Goal: Information Seeking & Learning: Compare options

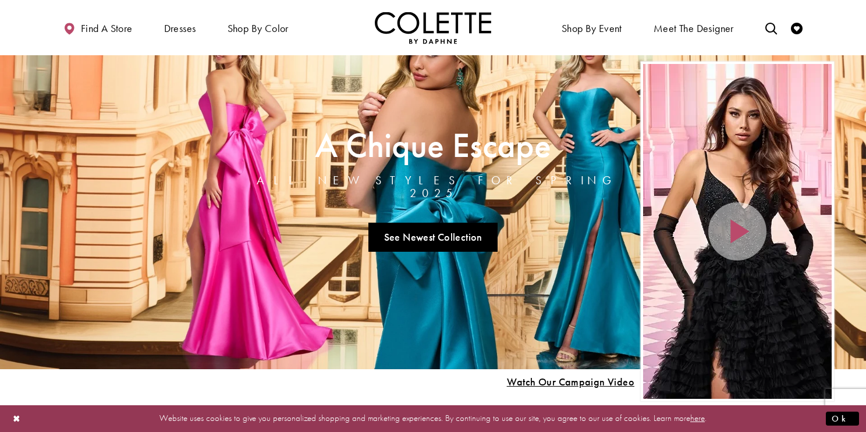
scroll to position [42, 0]
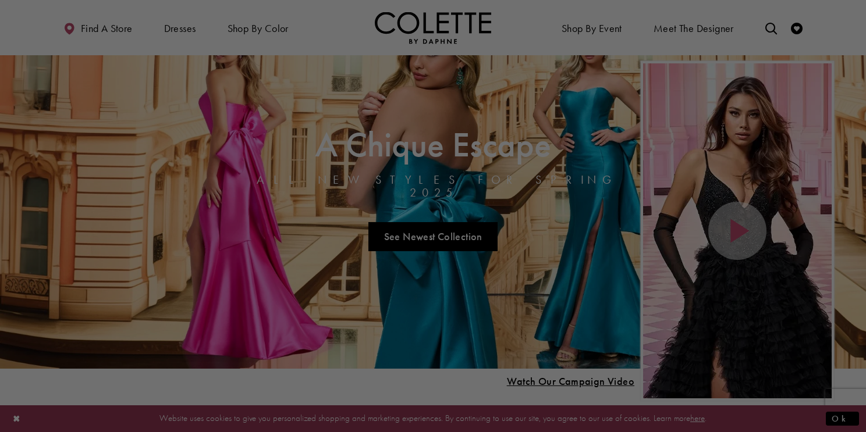
click at [562, 116] on div at bounding box center [437, 218] width 874 height 436
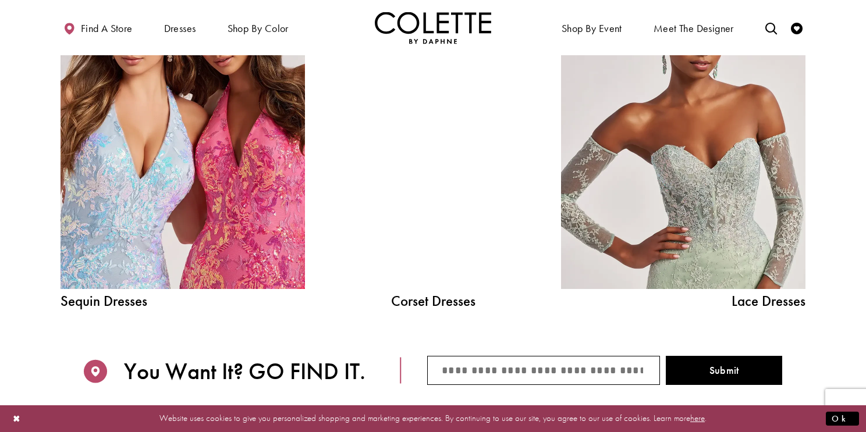
scroll to position [1332, 0]
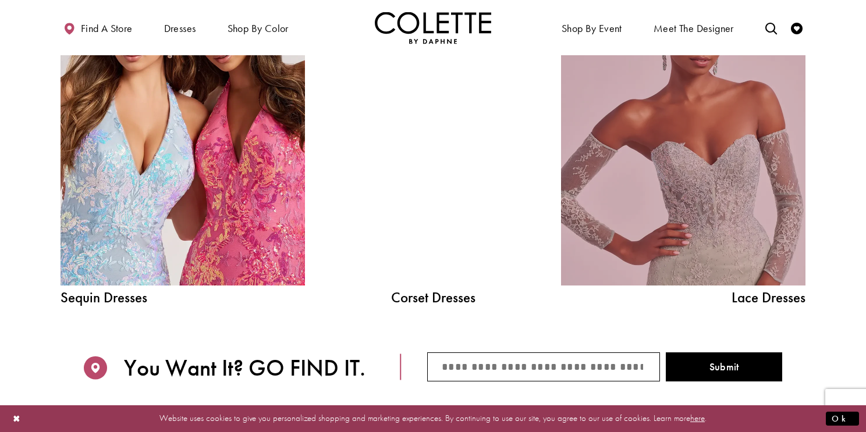
click at [675, 204] on link "Lace Dress Spring 2025 collection Related Link" at bounding box center [683, 131] width 244 height 308
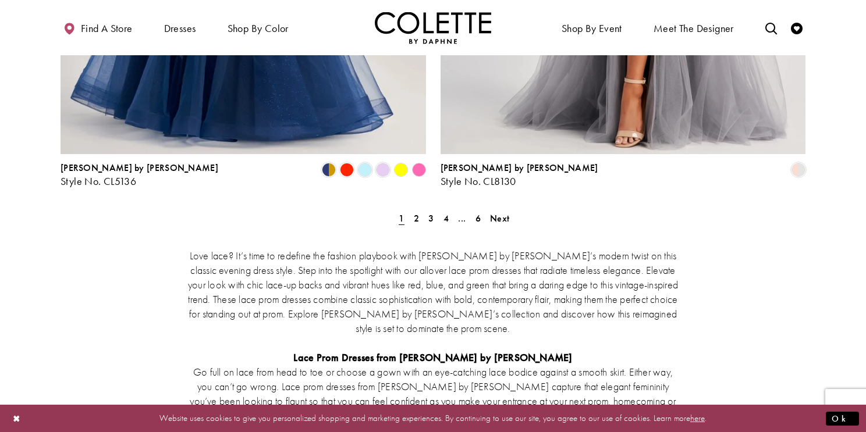
scroll to position [2248, 0]
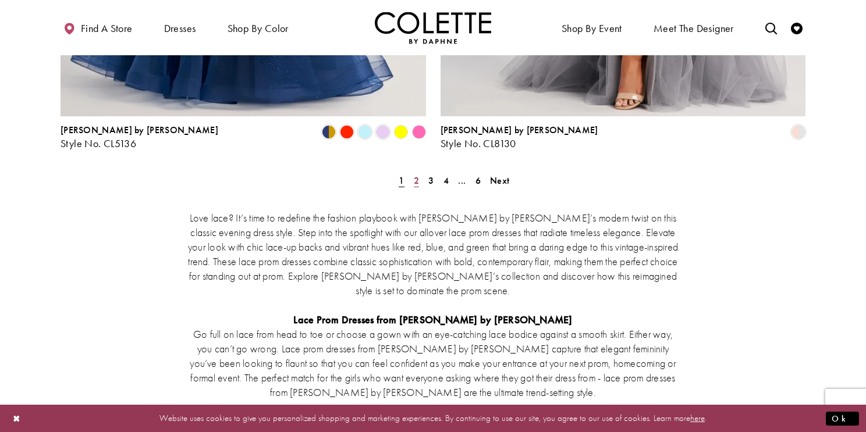
click at [414, 175] on span "2" at bounding box center [416, 181] width 5 height 12
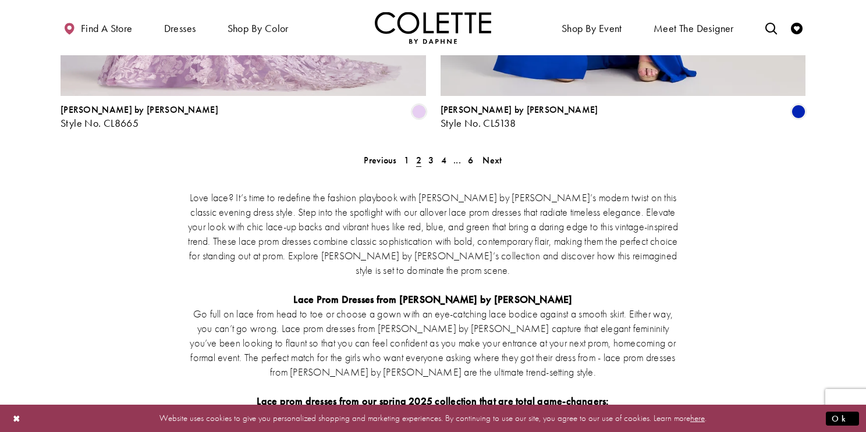
scroll to position [2280, 0]
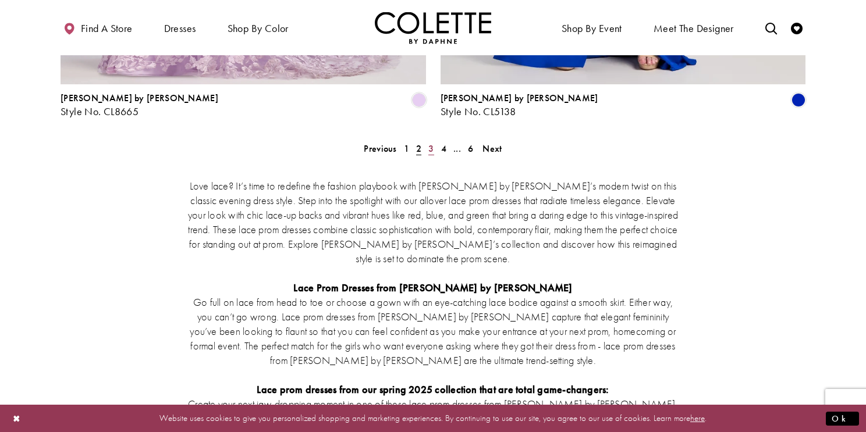
click at [429, 143] on span "3" at bounding box center [430, 149] width 5 height 12
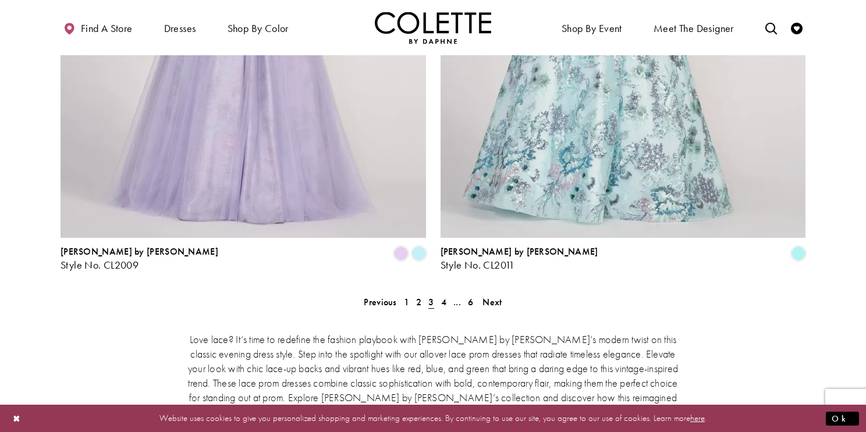
scroll to position [2130, 0]
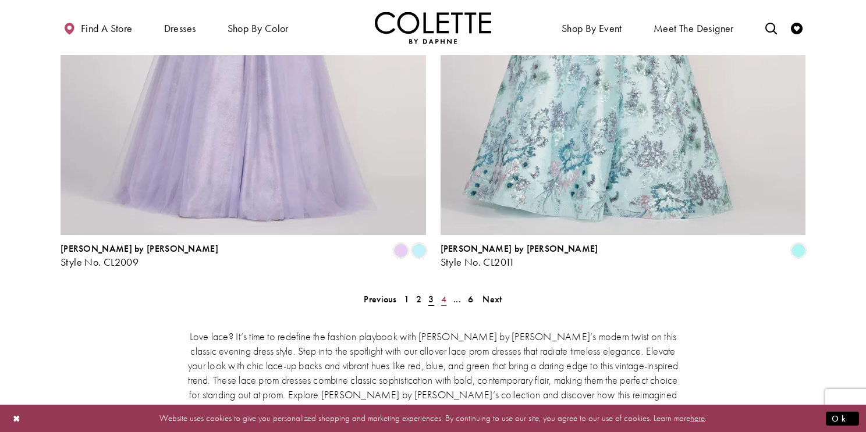
click at [442, 293] on span "4" at bounding box center [443, 299] width 5 height 12
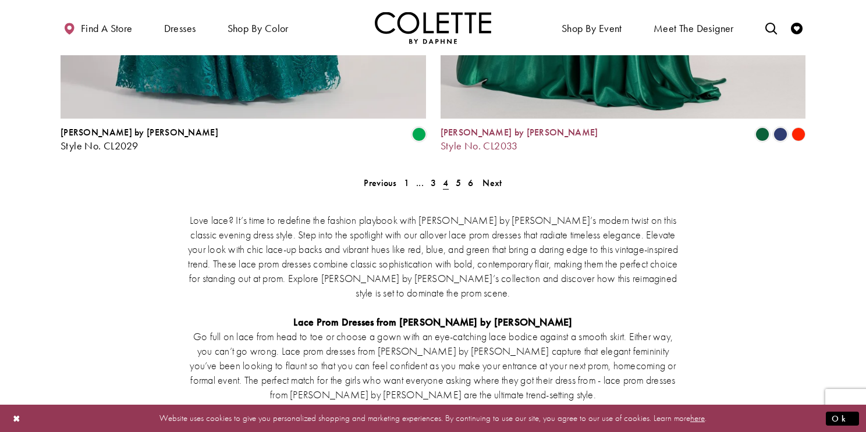
scroll to position [2248, 0]
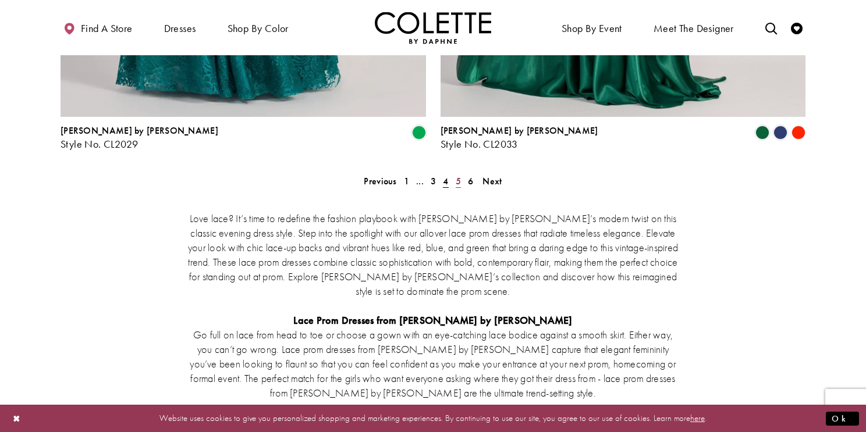
click at [460, 175] on span "5" at bounding box center [458, 181] width 5 height 12
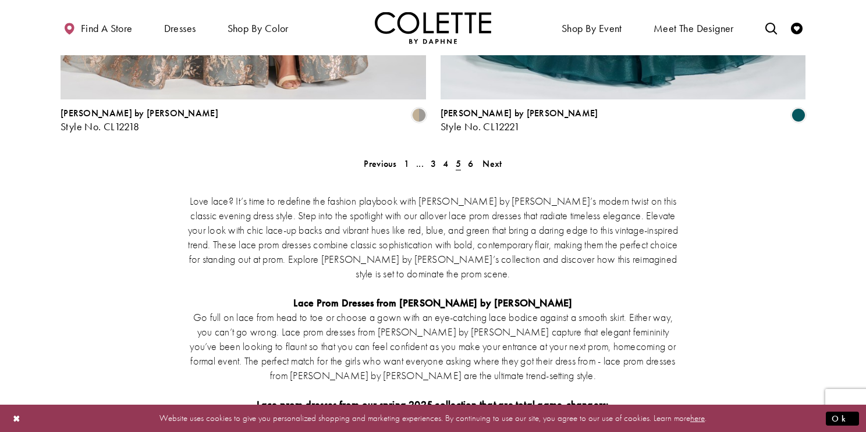
scroll to position [2266, 0]
click at [469, 157] on span "6" at bounding box center [470, 163] width 5 height 12
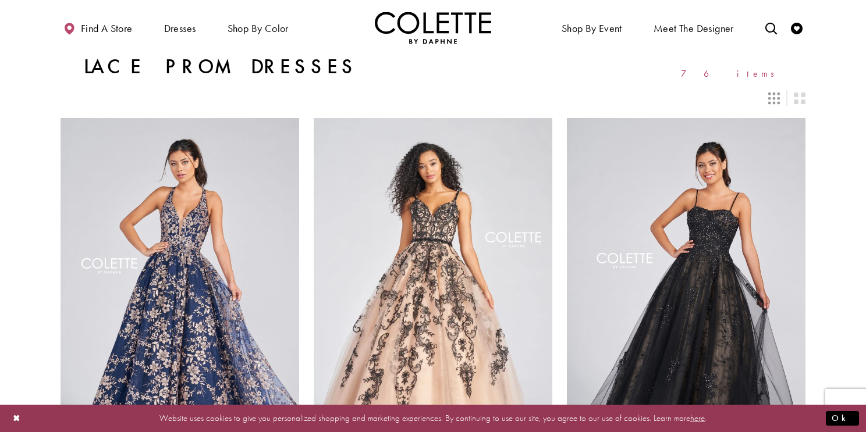
click at [770, 96] on icon "Switch layout to 3 columns" at bounding box center [774, 98] width 12 height 12
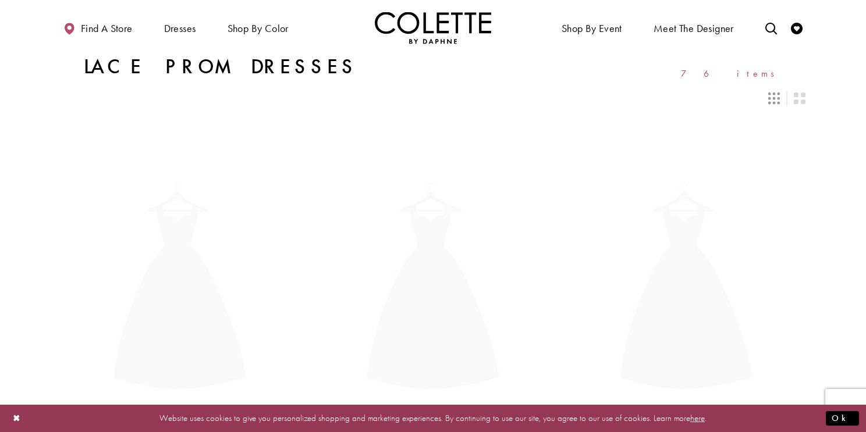
scroll to position [63, 0]
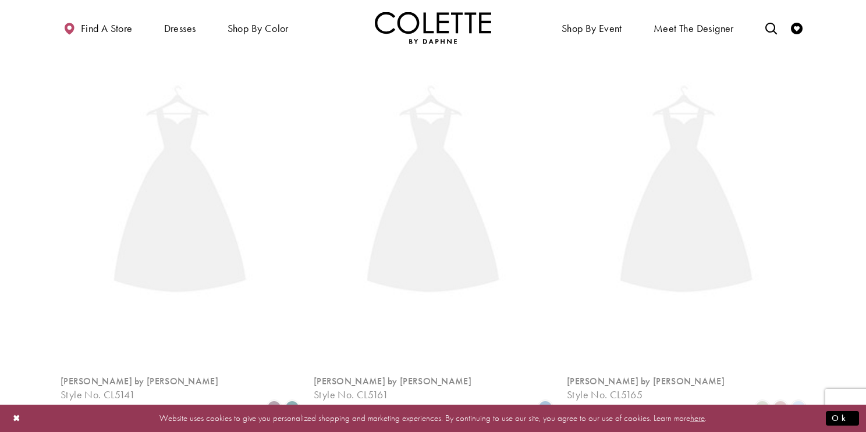
scroll to position [2280, 0]
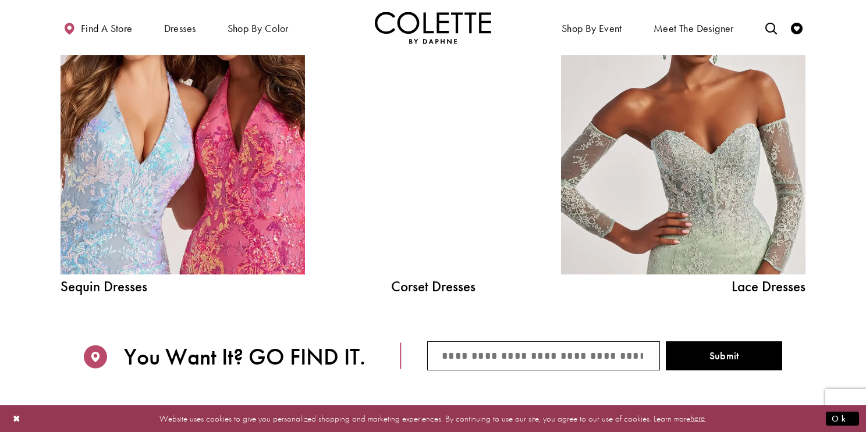
scroll to position [1351, 0]
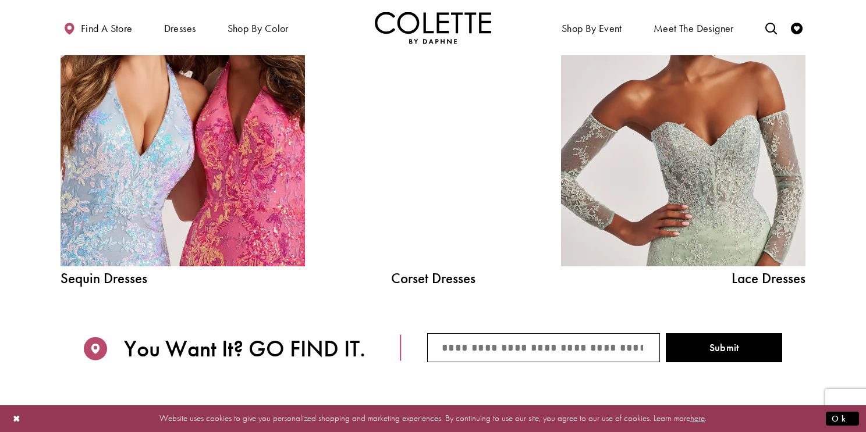
click at [319, 294] on div "Sequin Dresses" at bounding box center [182, 122] width 285 height 368
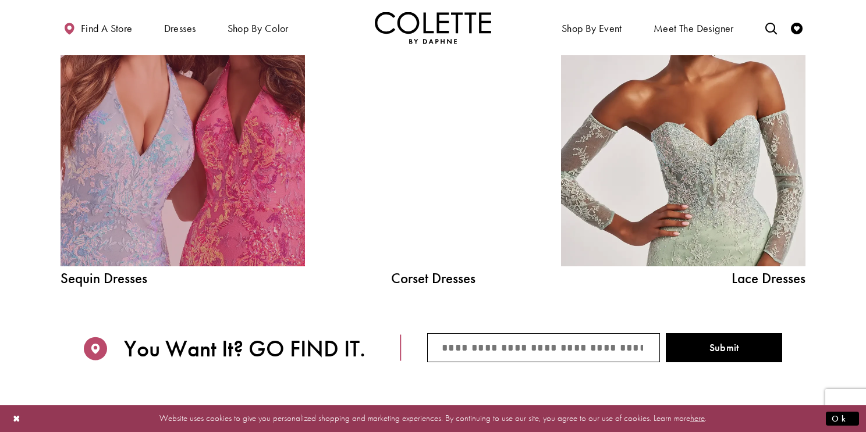
click at [195, 180] on link "Sequin Dresses Related Link" at bounding box center [183, 112] width 244 height 308
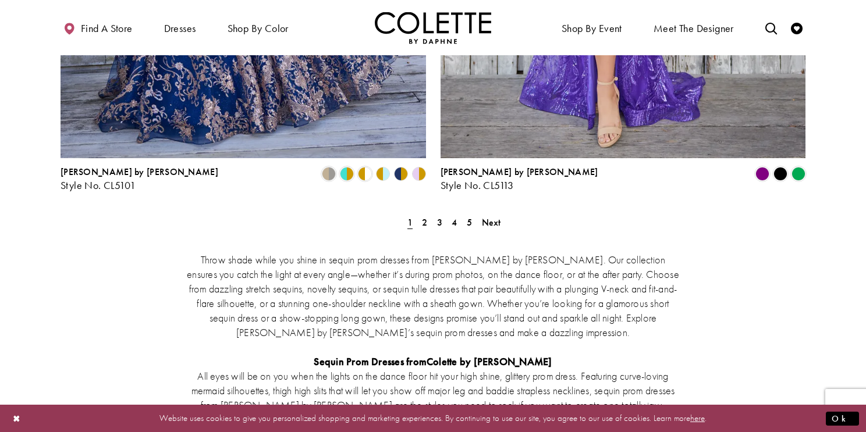
scroll to position [2183, 0]
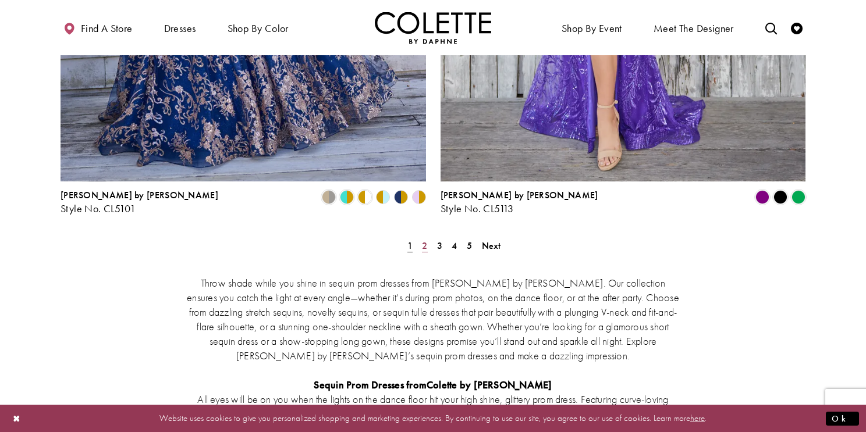
click at [422, 240] on span "2" at bounding box center [424, 246] width 5 height 12
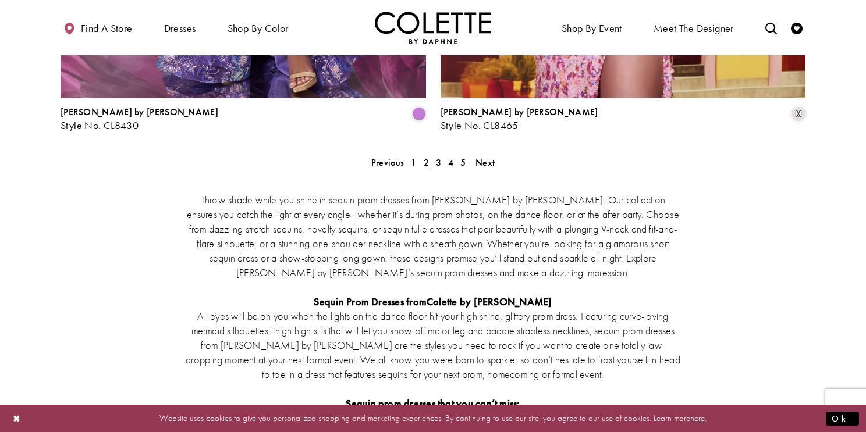
scroll to position [2272, 0]
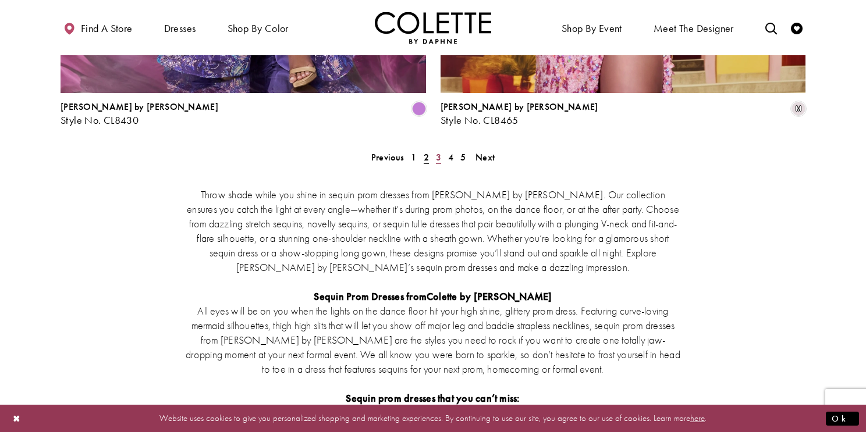
click at [438, 151] on span "3" at bounding box center [438, 157] width 5 height 12
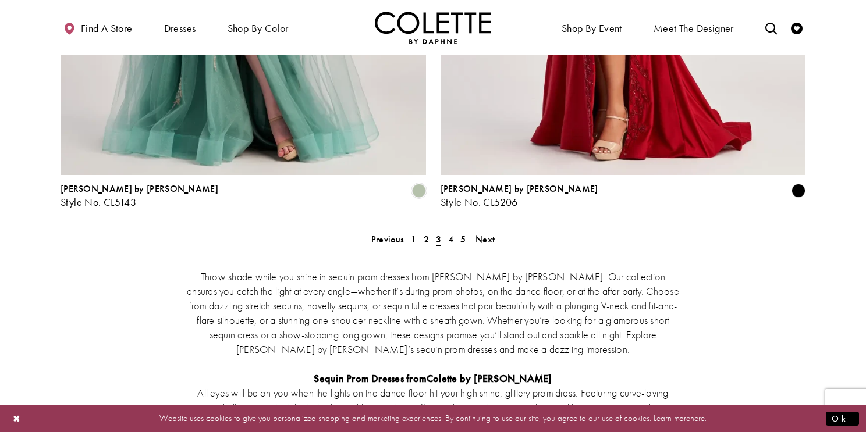
scroll to position [2199, 0]
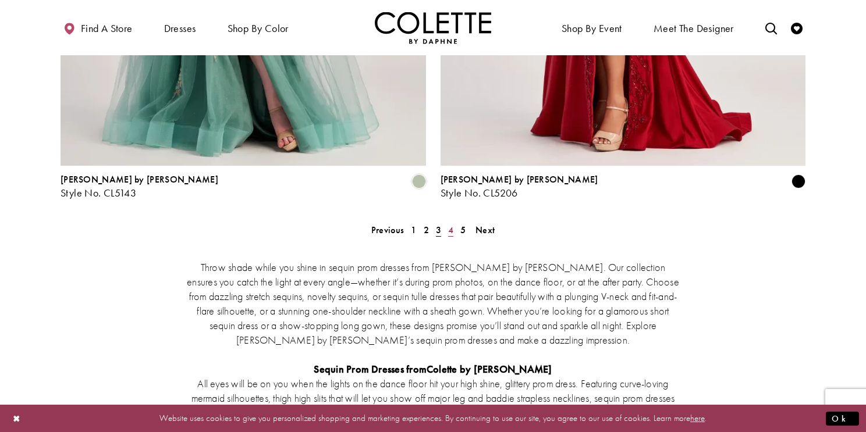
click at [447, 222] on link "4" at bounding box center [450, 230] width 12 height 17
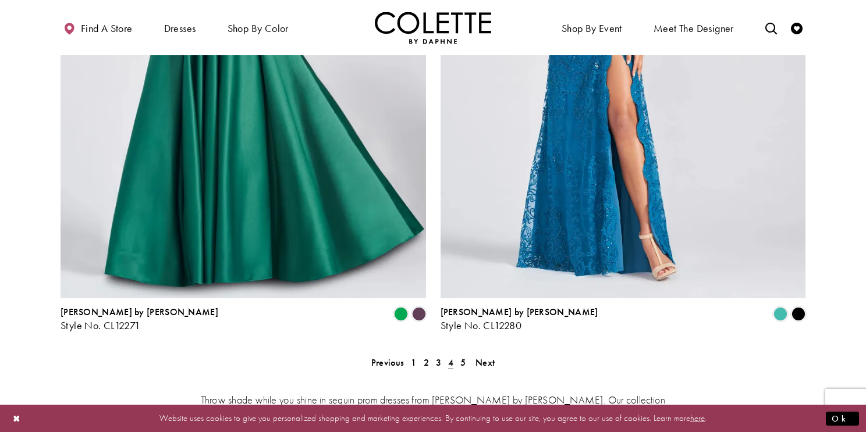
scroll to position [2120, 0]
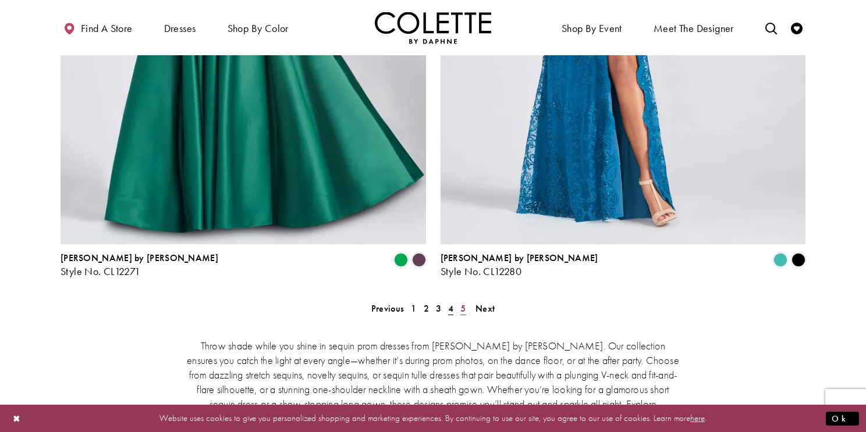
click at [465, 303] on span "5" at bounding box center [462, 309] width 5 height 12
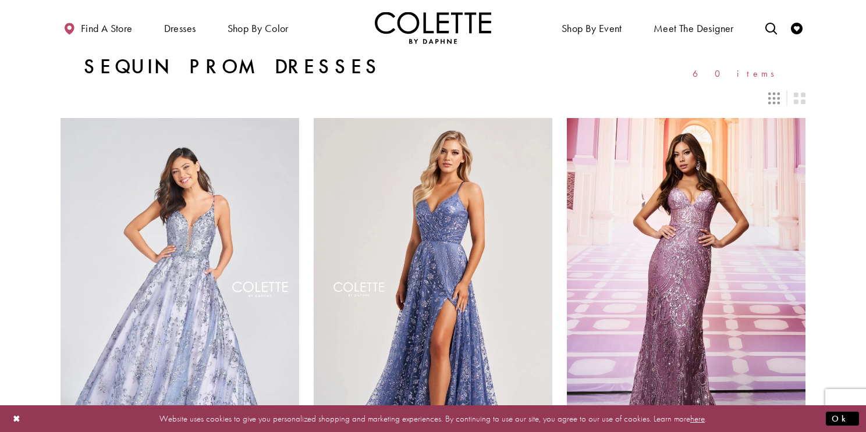
scroll to position [2066, 0]
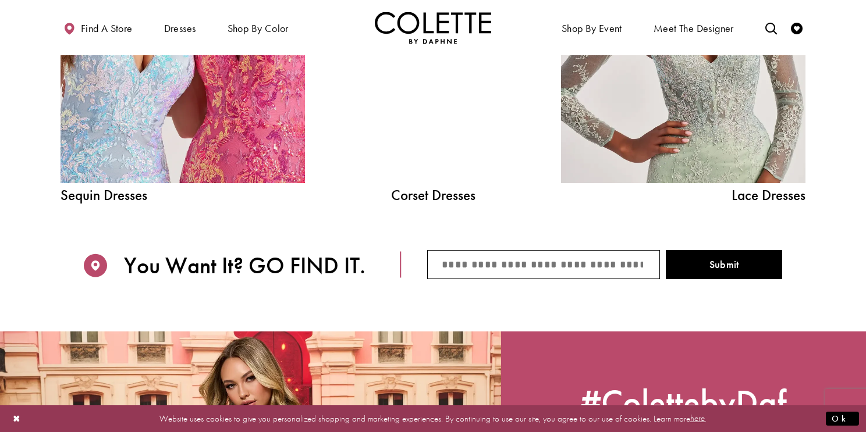
click at [416, 178] on div at bounding box center [433, 29] width 175 height 308
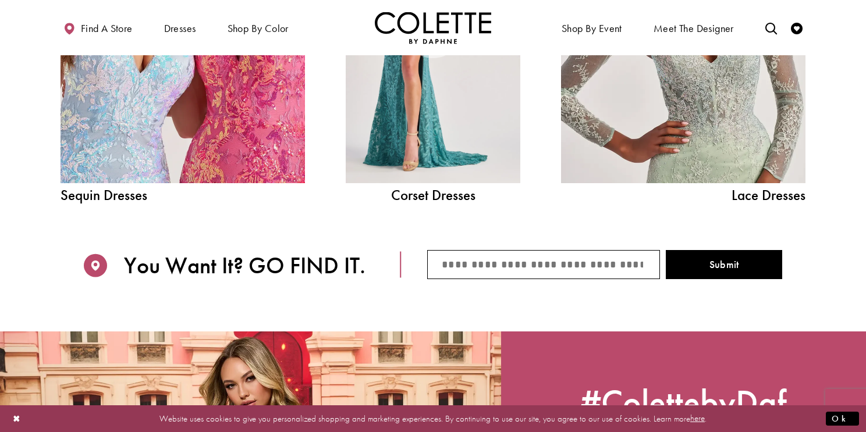
click at [430, 139] on div at bounding box center [433, 29] width 175 height 308
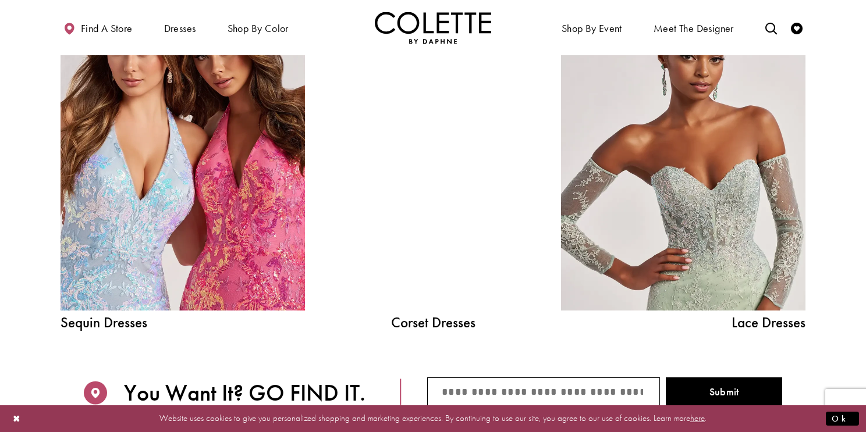
scroll to position [1305, 0]
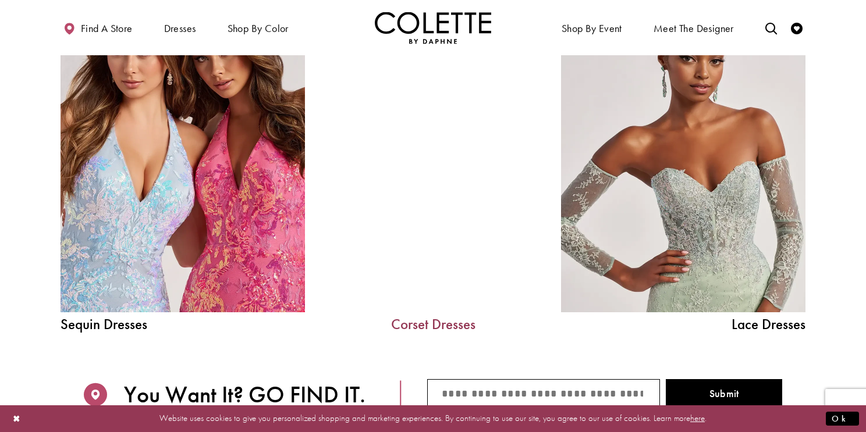
click at [408, 322] on link "Corset Dresses" at bounding box center [433, 324] width 175 height 15
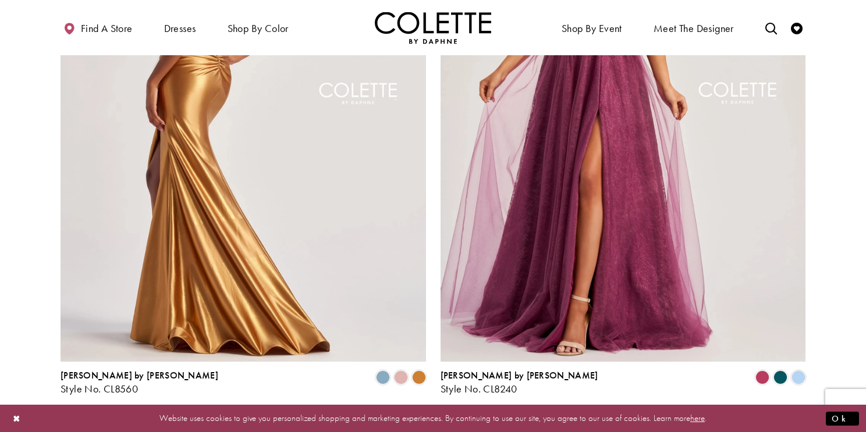
scroll to position [2006, 0]
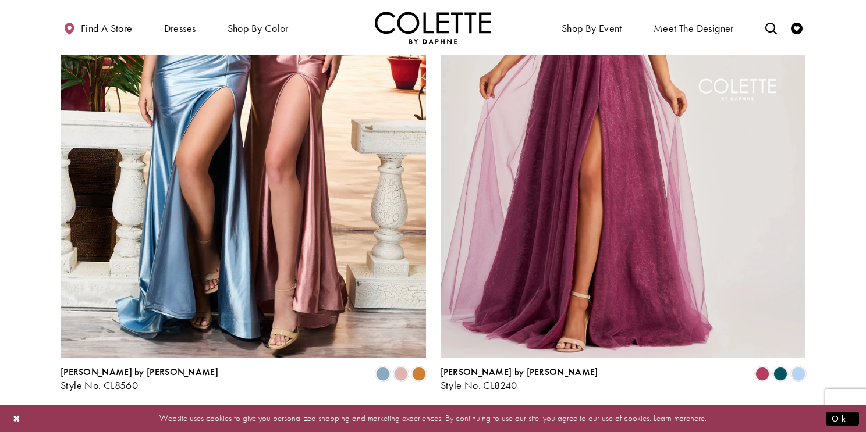
click at [433, 417] on span "2" at bounding box center [431, 423] width 5 height 12
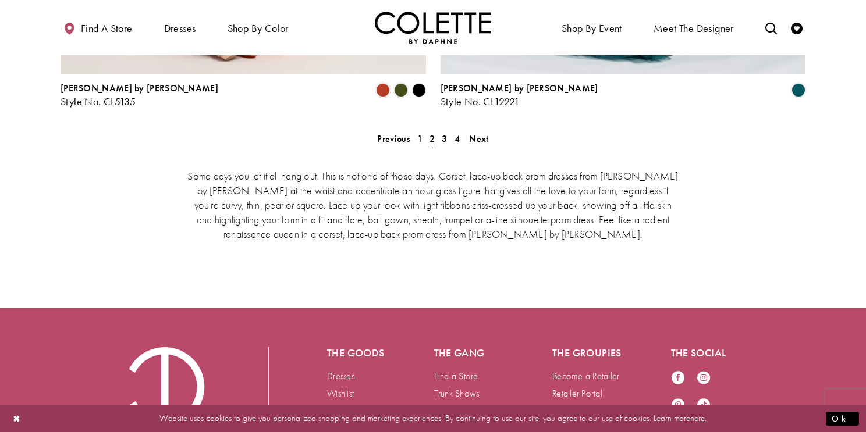
scroll to position [2292, 0]
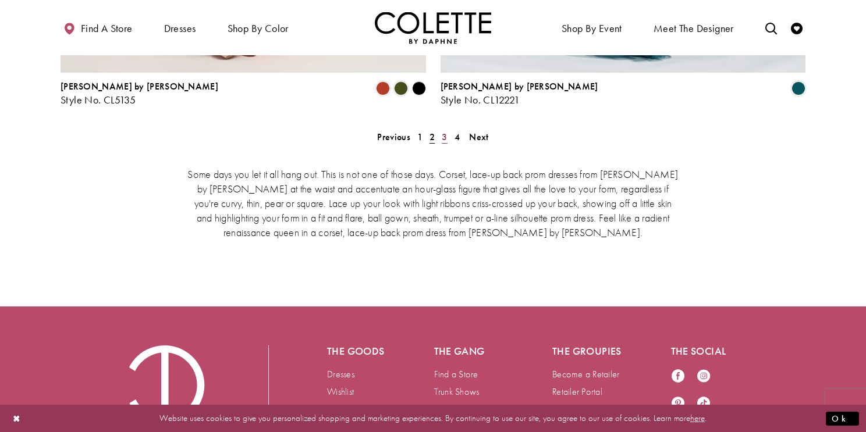
click at [440, 129] on link "3" at bounding box center [444, 137] width 12 height 17
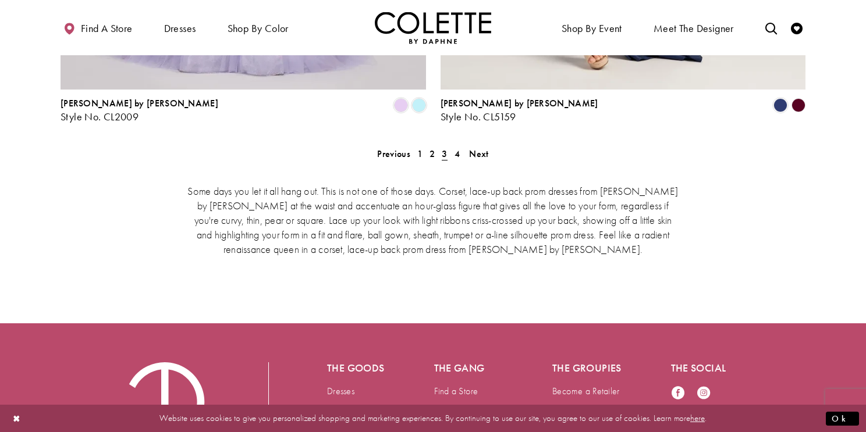
scroll to position [2276, 0]
click at [458, 147] on span "4" at bounding box center [456, 153] width 5 height 12
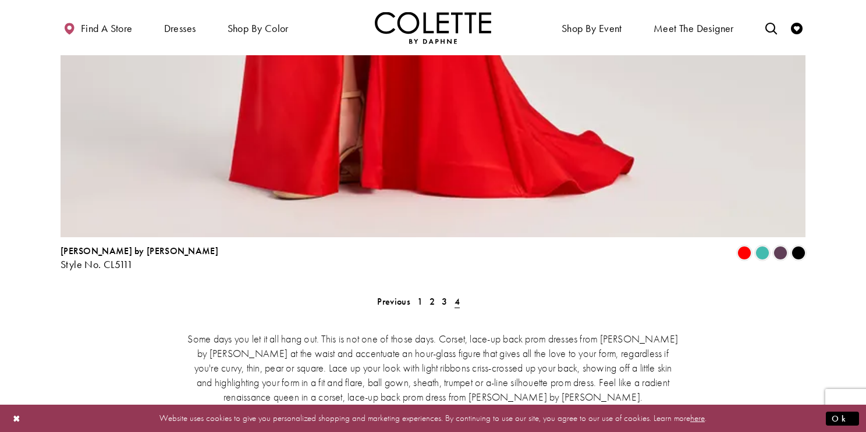
scroll to position [2748, 0]
